Goal: Find specific page/section: Find specific page/section

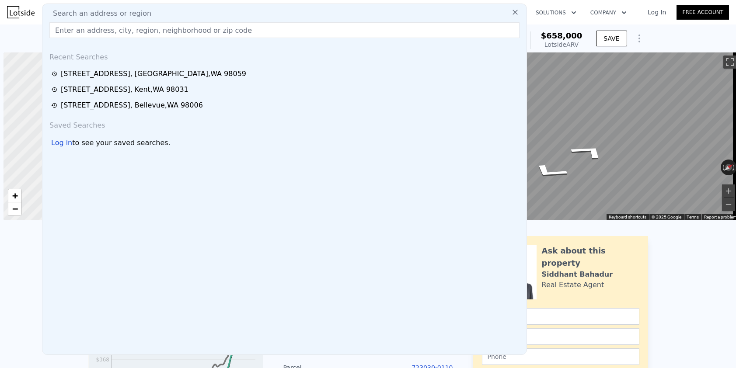
scroll to position [0, 4]
click at [144, 16] on div "Search an address or region" at bounding box center [284, 13] width 477 height 11
click at [119, 30] on input "text" at bounding box center [284, 30] width 470 height 16
paste input "[STREET_ADDRESS]"
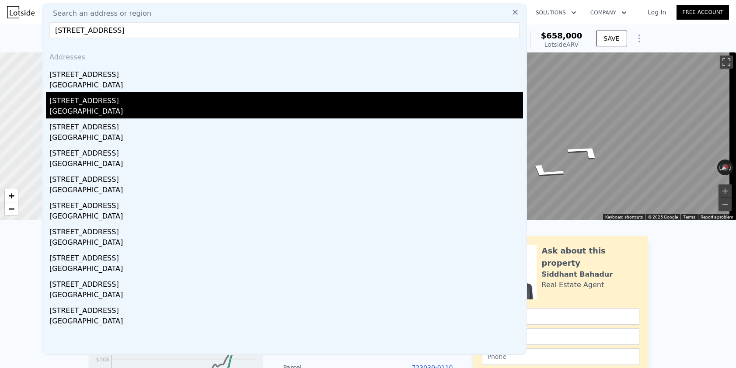
type input "[STREET_ADDRESS]"
click at [170, 100] on div "[STREET_ADDRESS]" at bounding box center [286, 99] width 474 height 14
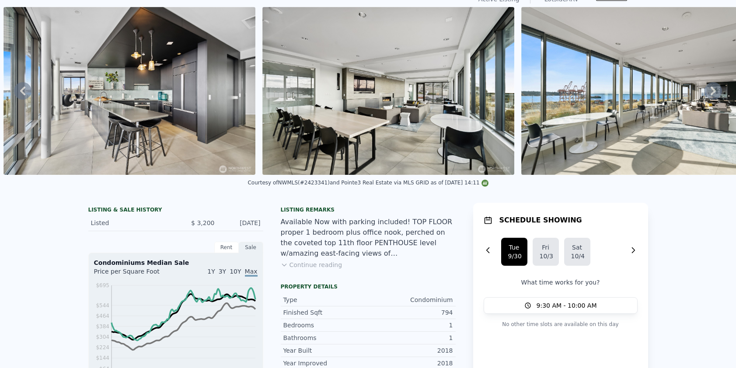
scroll to position [3, 0]
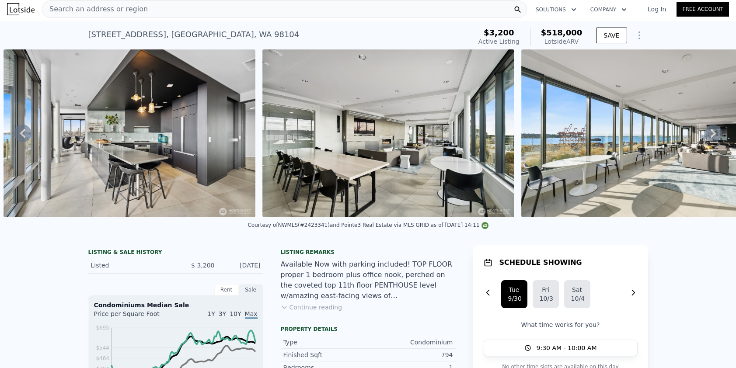
click at [216, 11] on div "Search an address or region" at bounding box center [284, 9] width 485 height 18
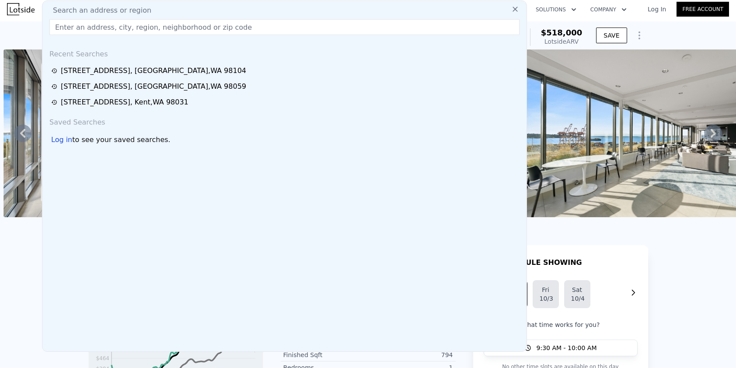
click at [214, 26] on input "text" at bounding box center [284, 27] width 470 height 16
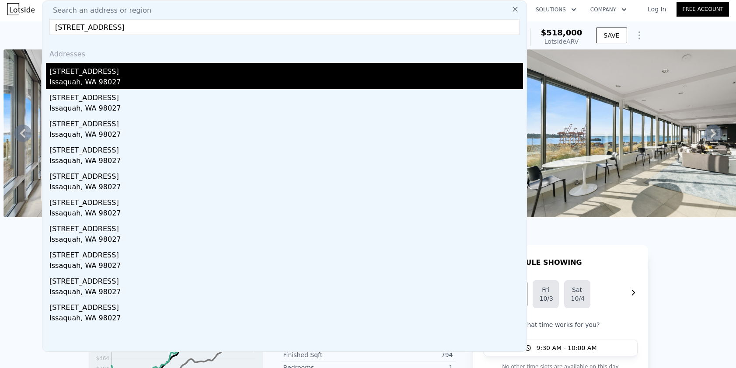
type input "[STREET_ADDRESS]"
click at [174, 76] on div "[STREET_ADDRESS]" at bounding box center [286, 70] width 474 height 14
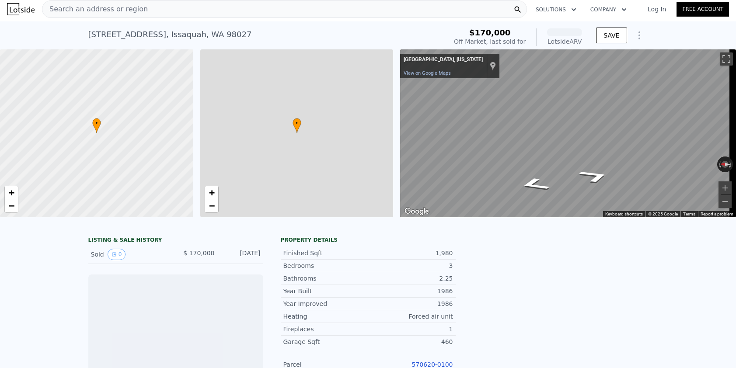
scroll to position [0, 4]
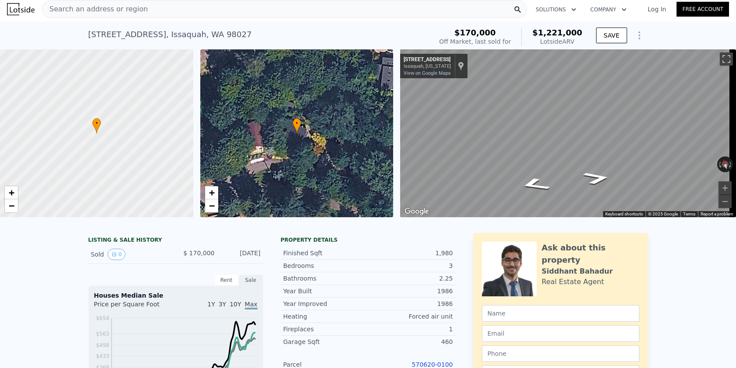
click at [161, 18] on div "Search an address or region Solutions Company Open main menu Log In Free Account" at bounding box center [368, 9] width 722 height 21
click at [162, 14] on div "Search an address or region" at bounding box center [284, 9] width 485 height 18
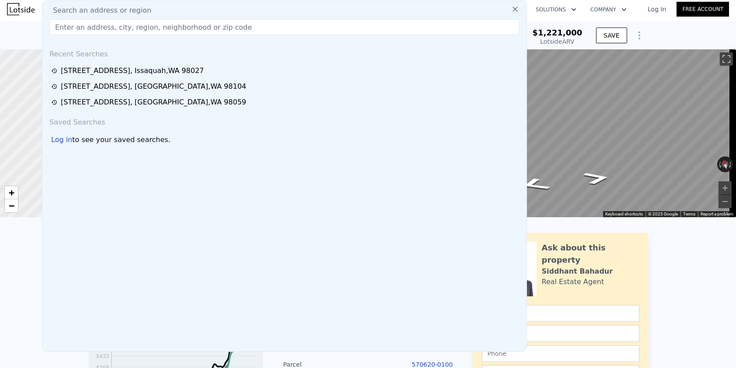
click at [139, 27] on input "text" at bounding box center [284, 27] width 470 height 16
paste input "[STREET_ADDRESS]"
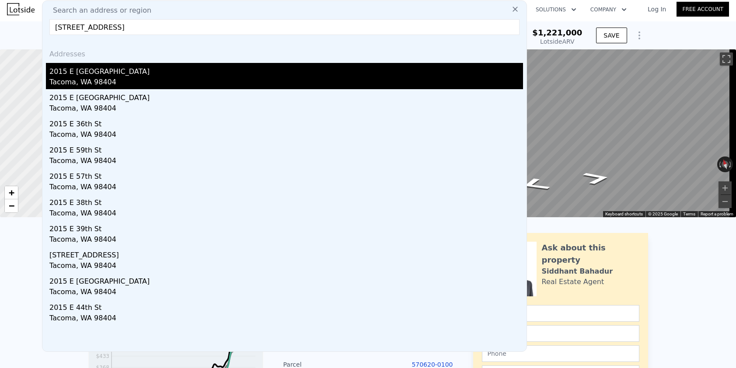
type input "[STREET_ADDRESS]"
click at [142, 75] on div "2015 E [GEOGRAPHIC_DATA]" at bounding box center [286, 70] width 474 height 14
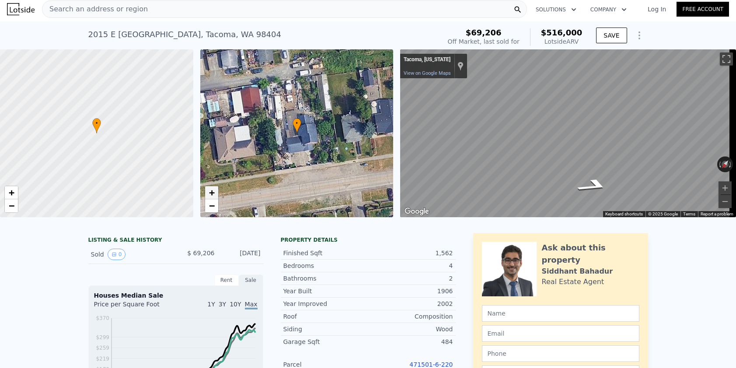
click at [214, 194] on span "+" at bounding box center [212, 192] width 6 height 11
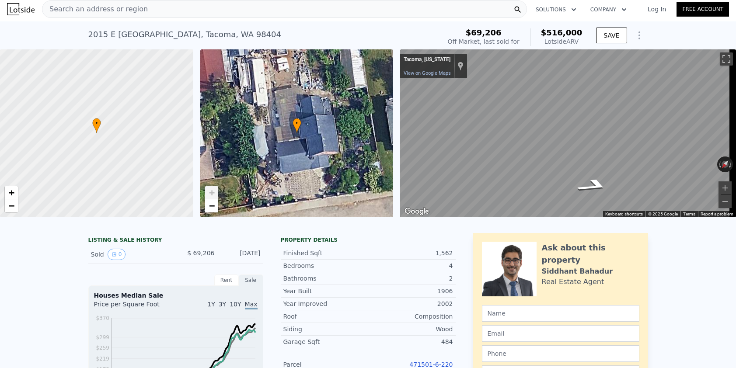
click at [214, 194] on span "+" at bounding box center [212, 192] width 6 height 11
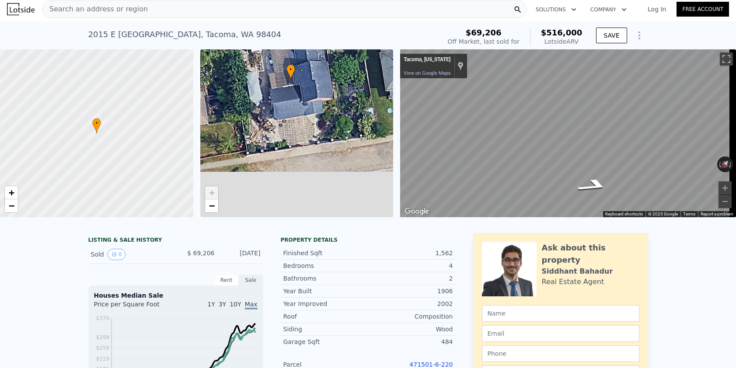
drag, startPoint x: 282, startPoint y: 146, endPoint x: 267, endPoint y: 104, distance: 44.6
click at [267, 104] on div "• + −" at bounding box center [296, 133] width 193 height 168
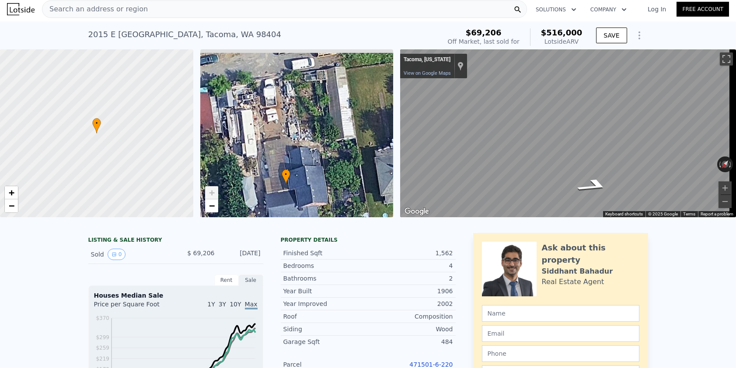
drag, startPoint x: 267, startPoint y: 104, endPoint x: 262, endPoint y: 214, distance: 110.4
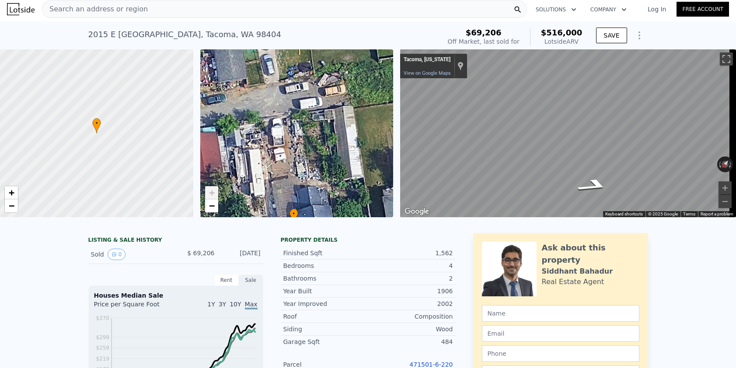
drag, startPoint x: 277, startPoint y: 168, endPoint x: 287, endPoint y: 191, distance: 25.5
click at [287, 191] on div "• + −" at bounding box center [296, 133] width 193 height 168
click at [350, 167] on div "• + − • + − ← Move left → Move right ↑ Move up ↓ Move down + Zoom in - Zoom out…" at bounding box center [368, 133] width 736 height 168
click at [385, 135] on div "• + − • + − ← Move left → Move right ↑ Move up ↓ Move down + Zoom in - Zoom out…" at bounding box center [368, 133] width 736 height 168
click at [587, 139] on div "Map" at bounding box center [568, 133] width 336 height 168
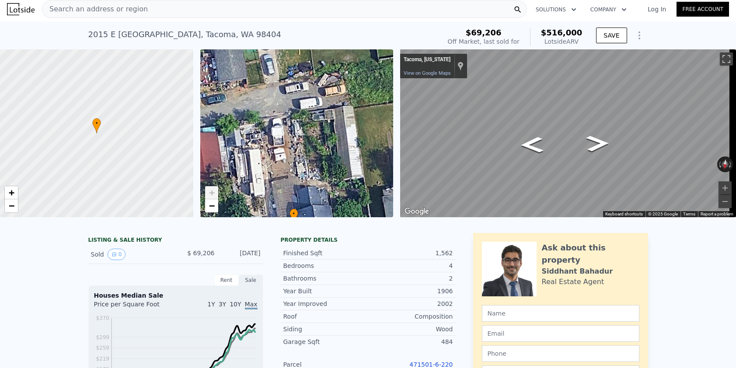
click at [614, 159] on div "Map" at bounding box center [568, 133] width 336 height 168
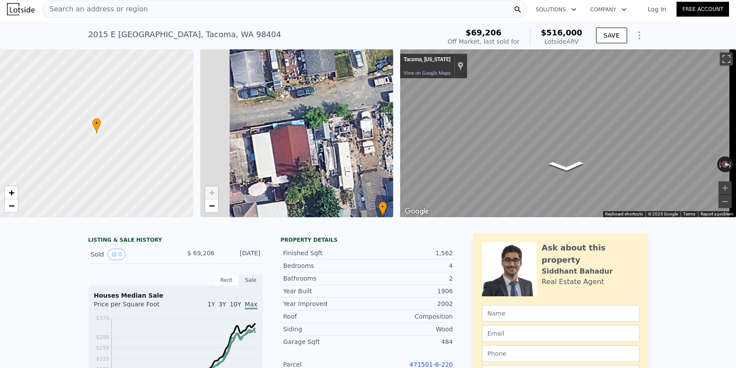
drag, startPoint x: 270, startPoint y: 120, endPoint x: 358, endPoint y: 113, distance: 88.7
click at [358, 113] on div "• + −" at bounding box center [296, 133] width 193 height 168
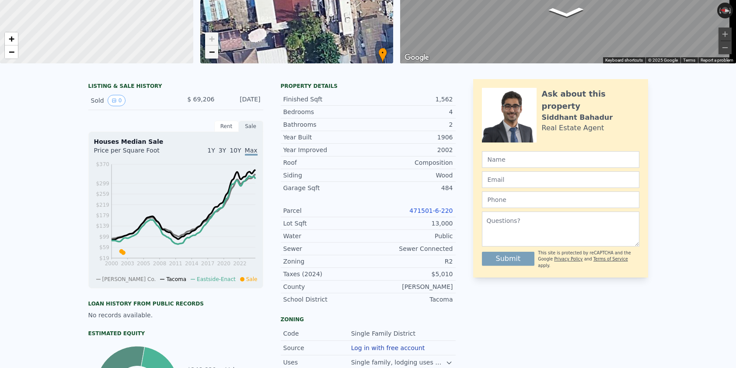
scroll to position [3, 0]
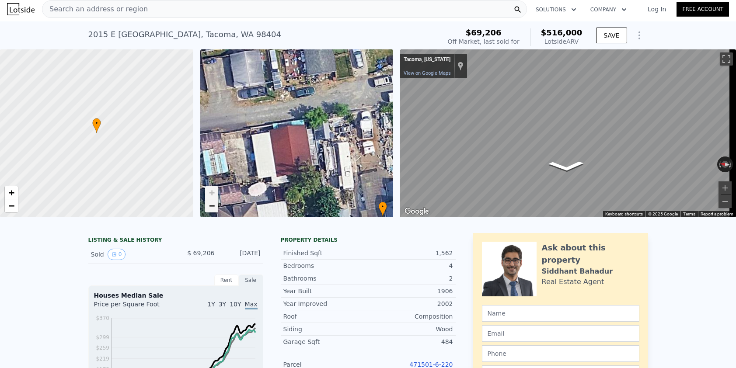
click at [210, 207] on span "−" at bounding box center [212, 205] width 6 height 11
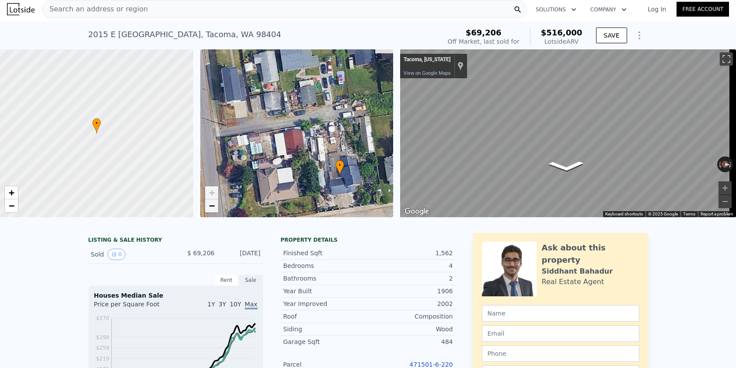
click at [210, 207] on span "−" at bounding box center [212, 205] width 6 height 11
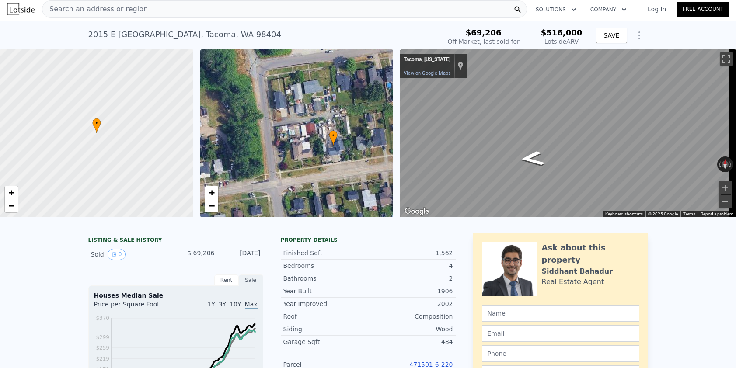
drag, startPoint x: 280, startPoint y: 166, endPoint x: 291, endPoint y: 160, distance: 12.9
click at [291, 160] on div "• + −" at bounding box center [296, 133] width 193 height 168
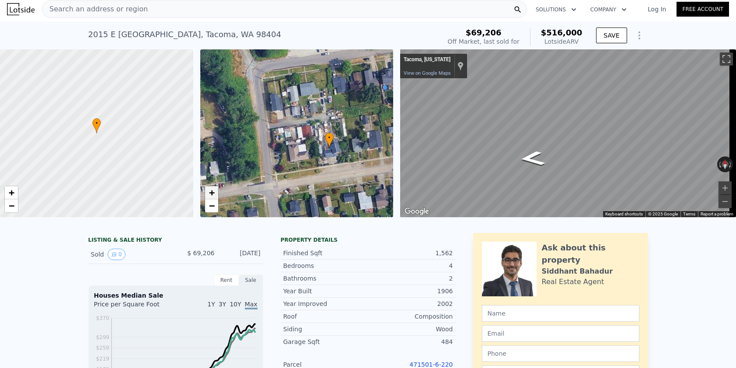
click at [217, 194] on link "+" at bounding box center [211, 192] width 13 height 13
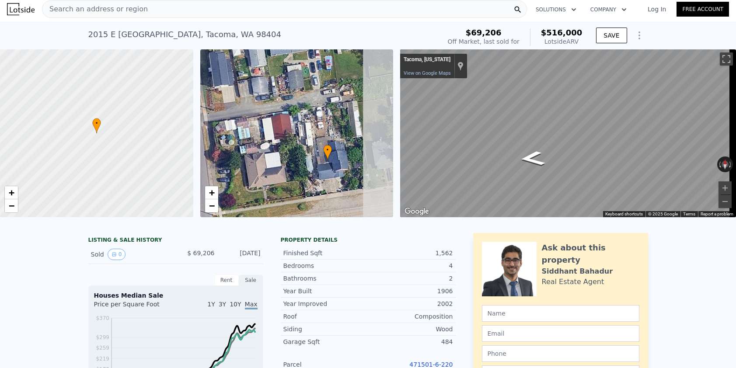
drag, startPoint x: 323, startPoint y: 166, endPoint x: 271, endPoint y: 166, distance: 52.5
click at [284, 164] on div "• + −" at bounding box center [296, 133] width 193 height 168
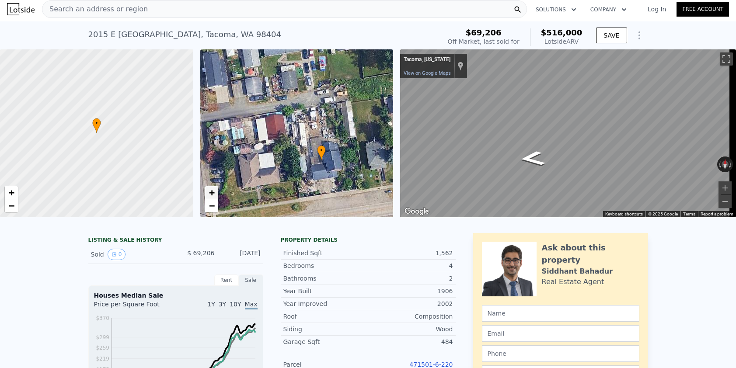
click at [214, 193] on span "+" at bounding box center [212, 192] width 6 height 11
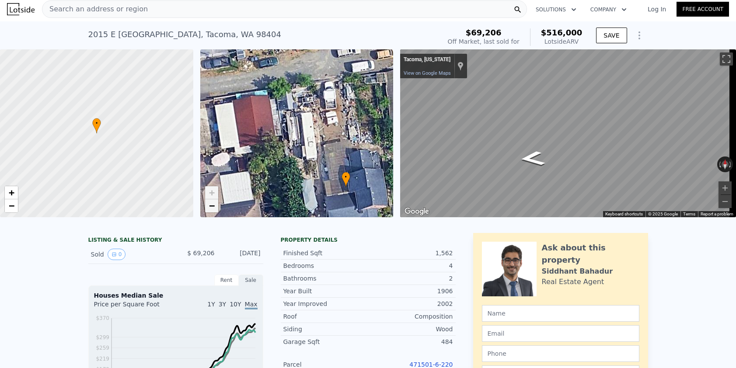
click at [213, 204] on span "−" at bounding box center [212, 205] width 6 height 11
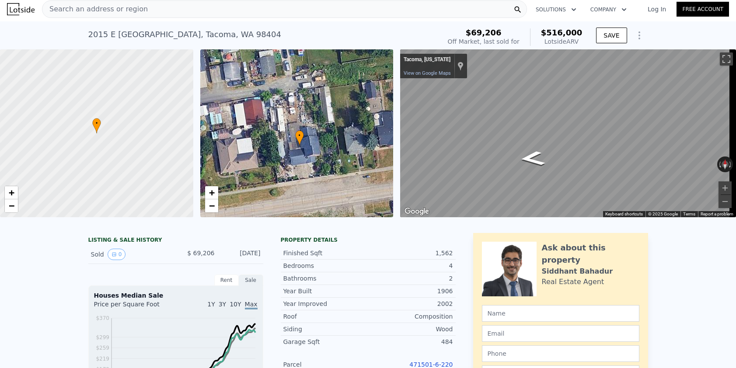
drag, startPoint x: 271, startPoint y: 144, endPoint x: 253, endPoint y: 144, distance: 17.9
click at [253, 144] on div "• + −" at bounding box center [296, 133] width 193 height 168
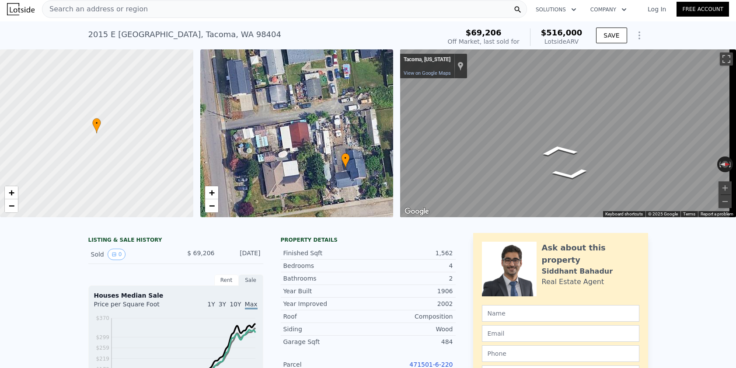
drag, startPoint x: 266, startPoint y: 112, endPoint x: 310, endPoint y: 134, distance: 49.9
click at [310, 134] on div "• + −" at bounding box center [296, 133] width 193 height 168
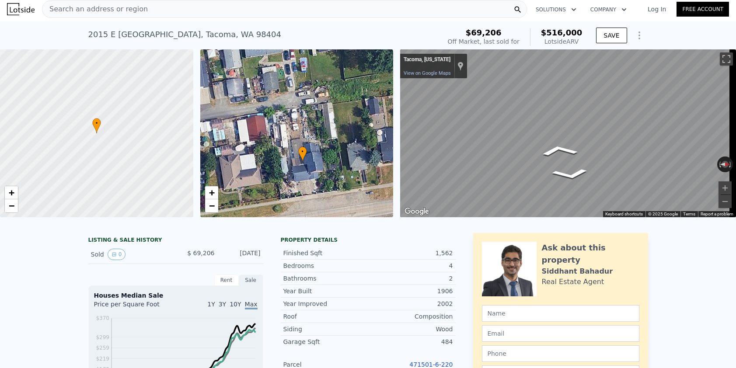
drag, startPoint x: 373, startPoint y: 161, endPoint x: 332, endPoint y: 154, distance: 41.7
click at [332, 154] on div "• + −" at bounding box center [296, 133] width 193 height 168
click at [210, 206] on span "−" at bounding box center [212, 205] width 6 height 11
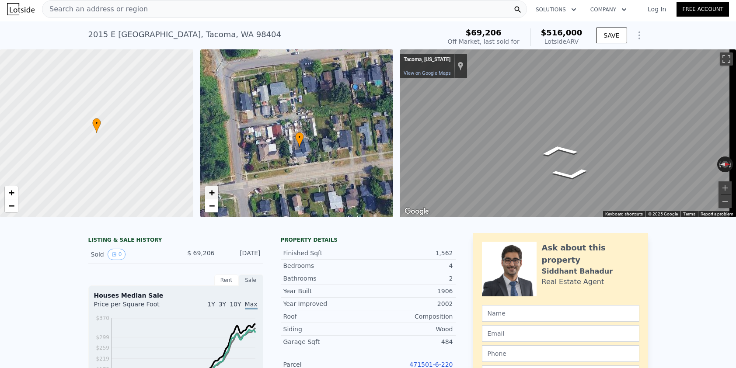
click at [210, 193] on span "+" at bounding box center [212, 192] width 6 height 11
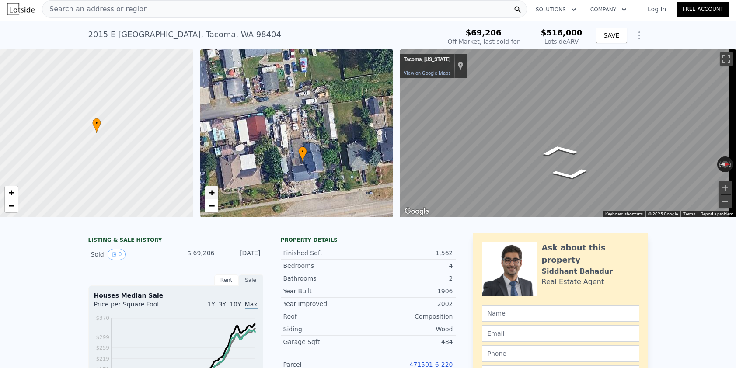
click at [210, 193] on span "+" at bounding box center [212, 192] width 6 height 11
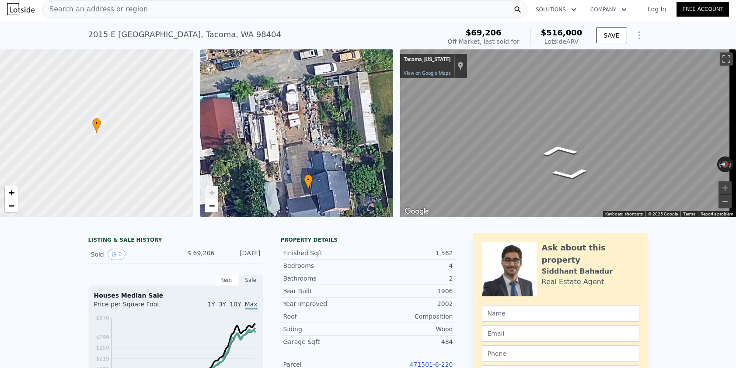
click at [210, 193] on span "+" at bounding box center [212, 192] width 6 height 11
